Goal: Task Accomplishment & Management: Use online tool/utility

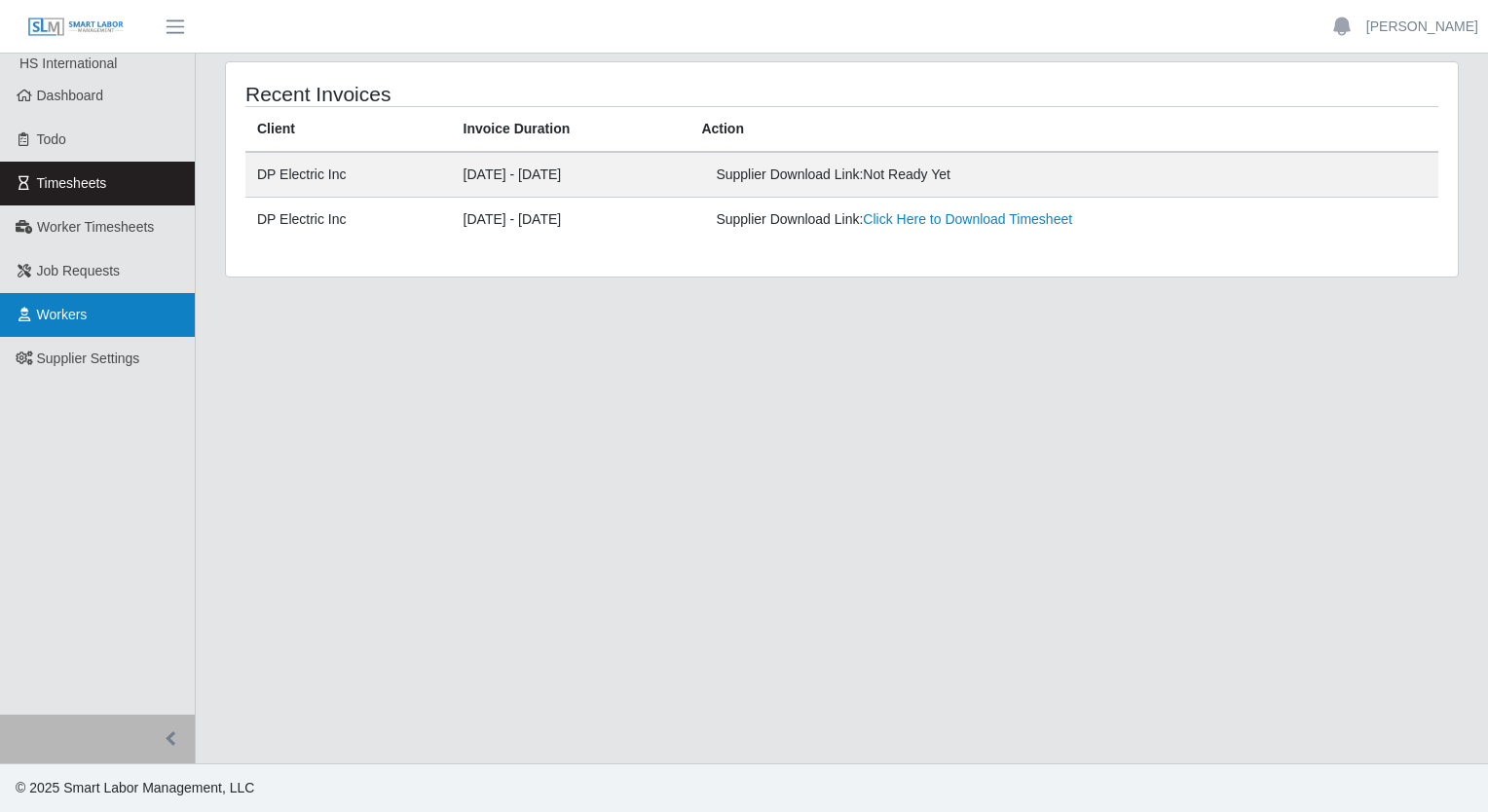
click at [73, 317] on span "Workers" at bounding box center [62, 315] width 50 height 16
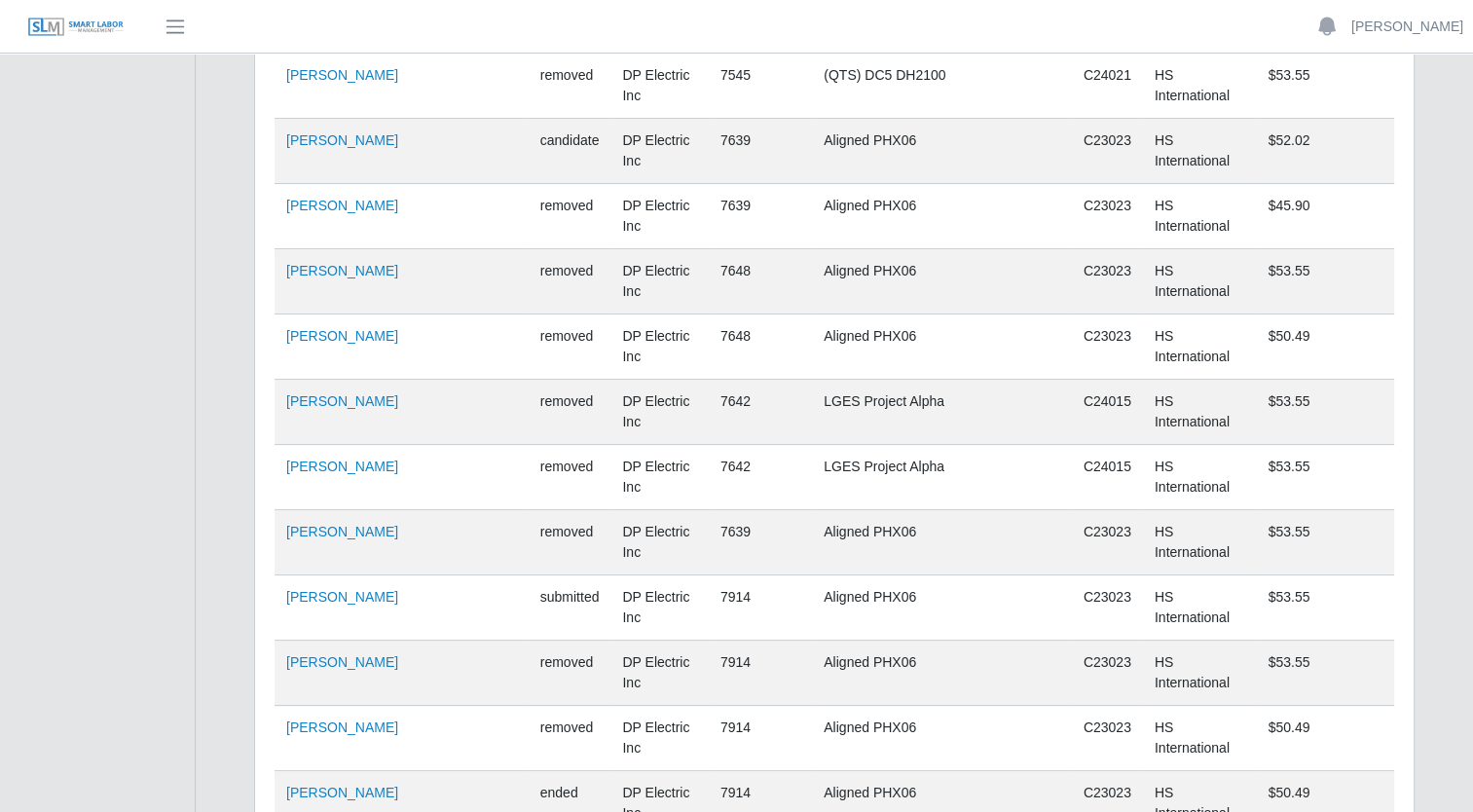
scroll to position [13397, 0]
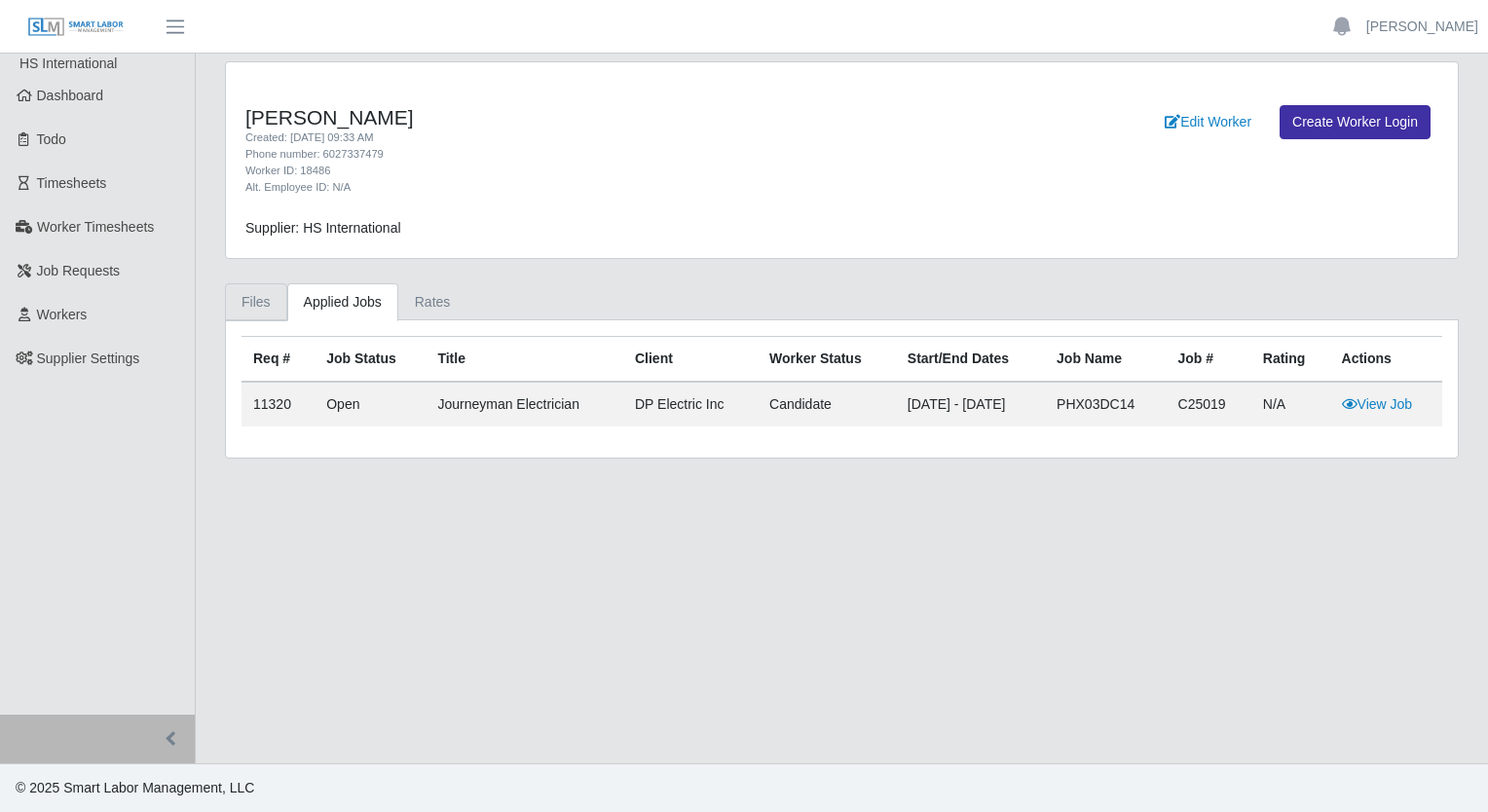
click at [268, 306] on link "Files" at bounding box center [256, 302] width 62 height 38
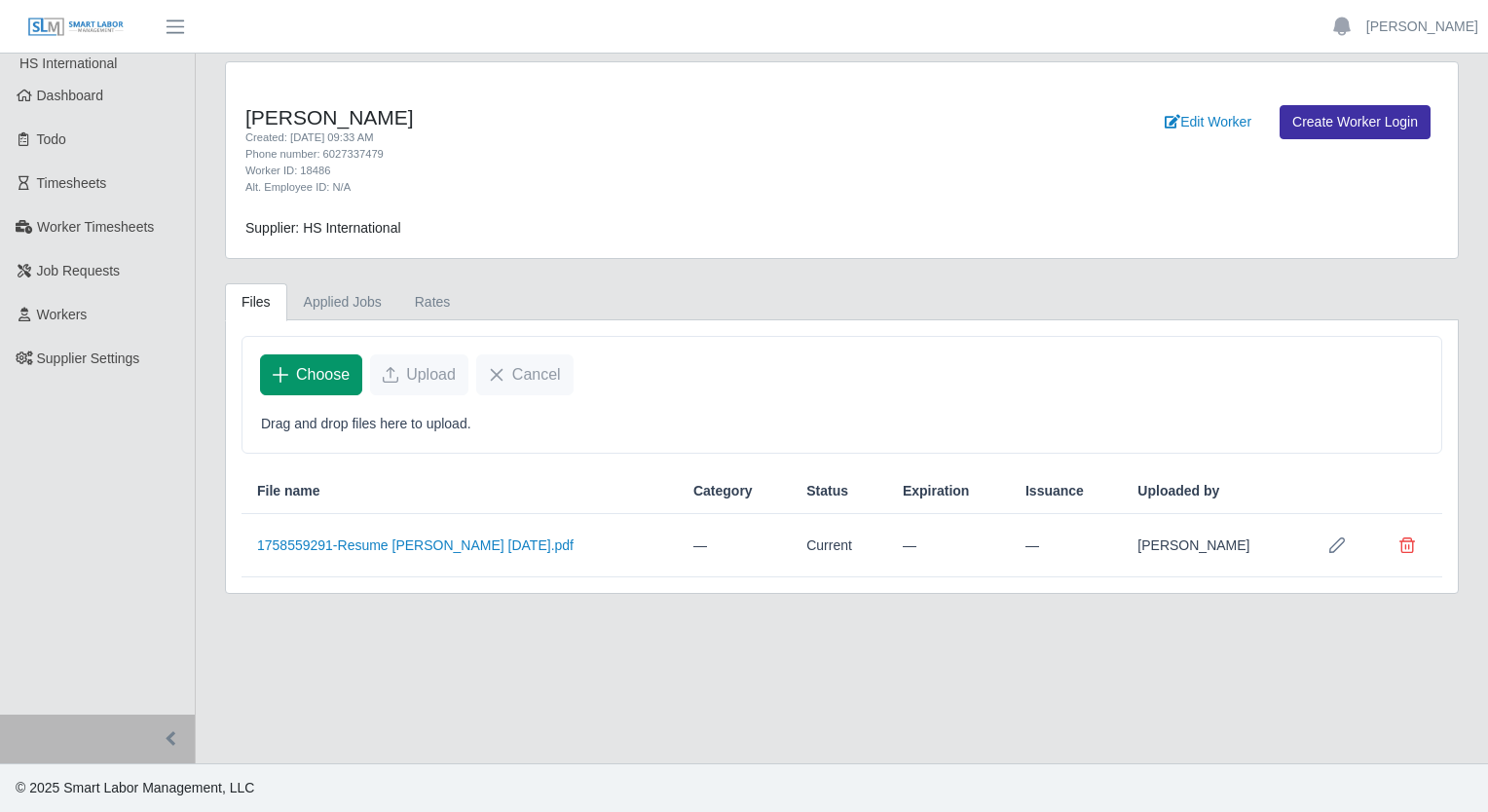
click at [316, 372] on span "Choose" at bounding box center [323, 375] width 53 height 24
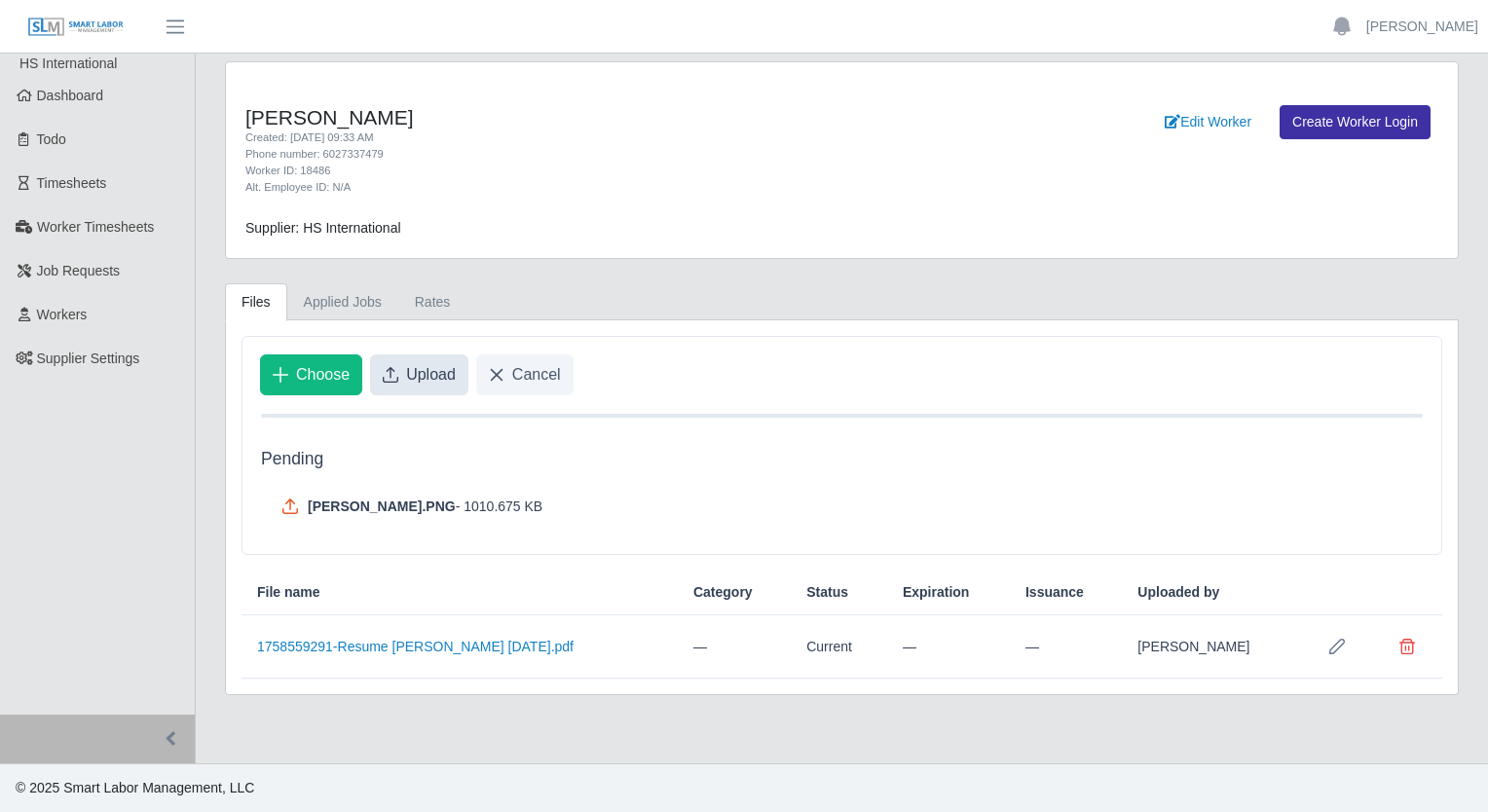
click at [424, 388] on button "Upload" at bounding box center [419, 375] width 98 height 41
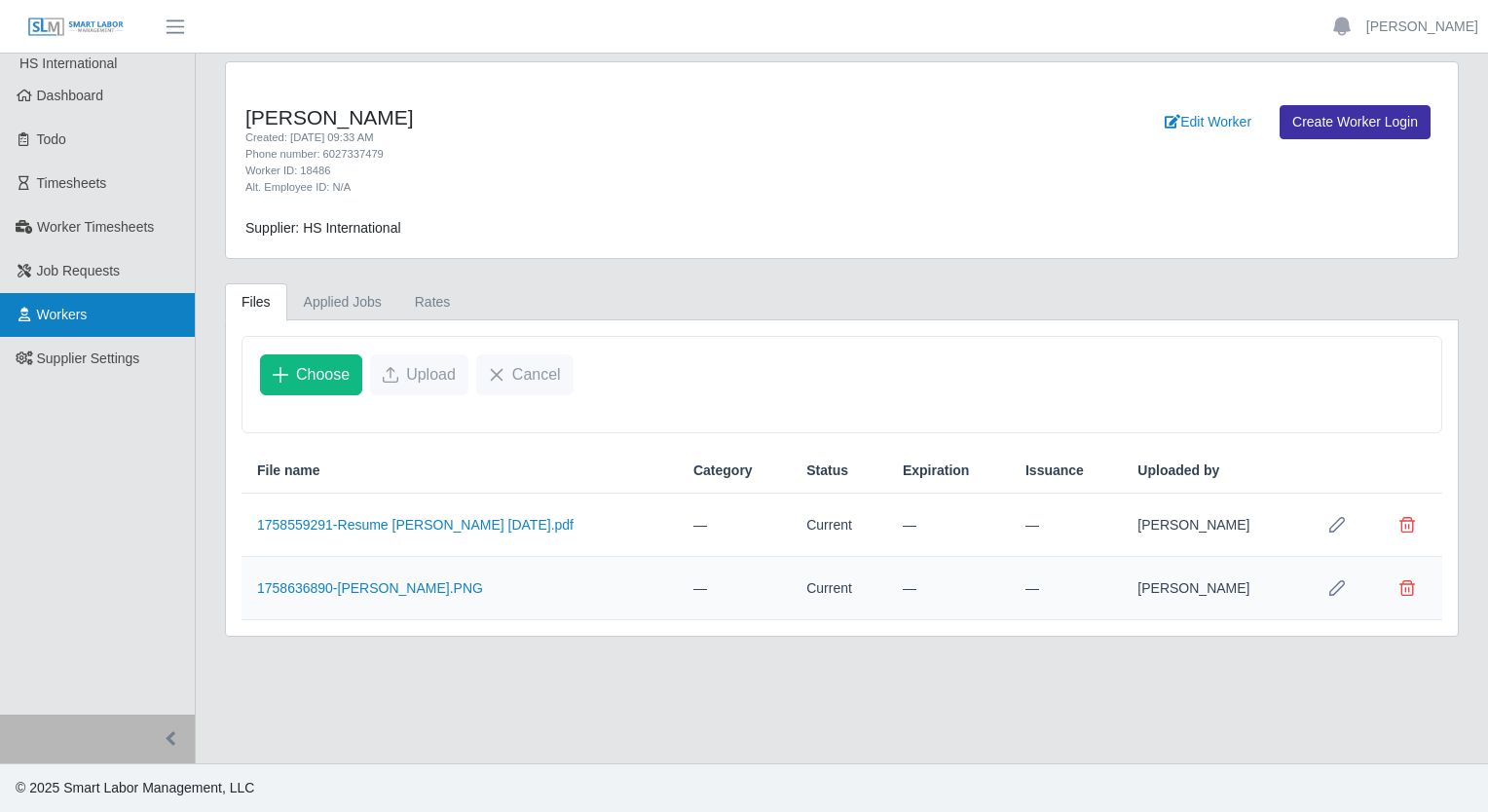
click at [49, 319] on span "Workers" at bounding box center [62, 315] width 50 height 16
